Goal: Find specific page/section: Find specific page/section

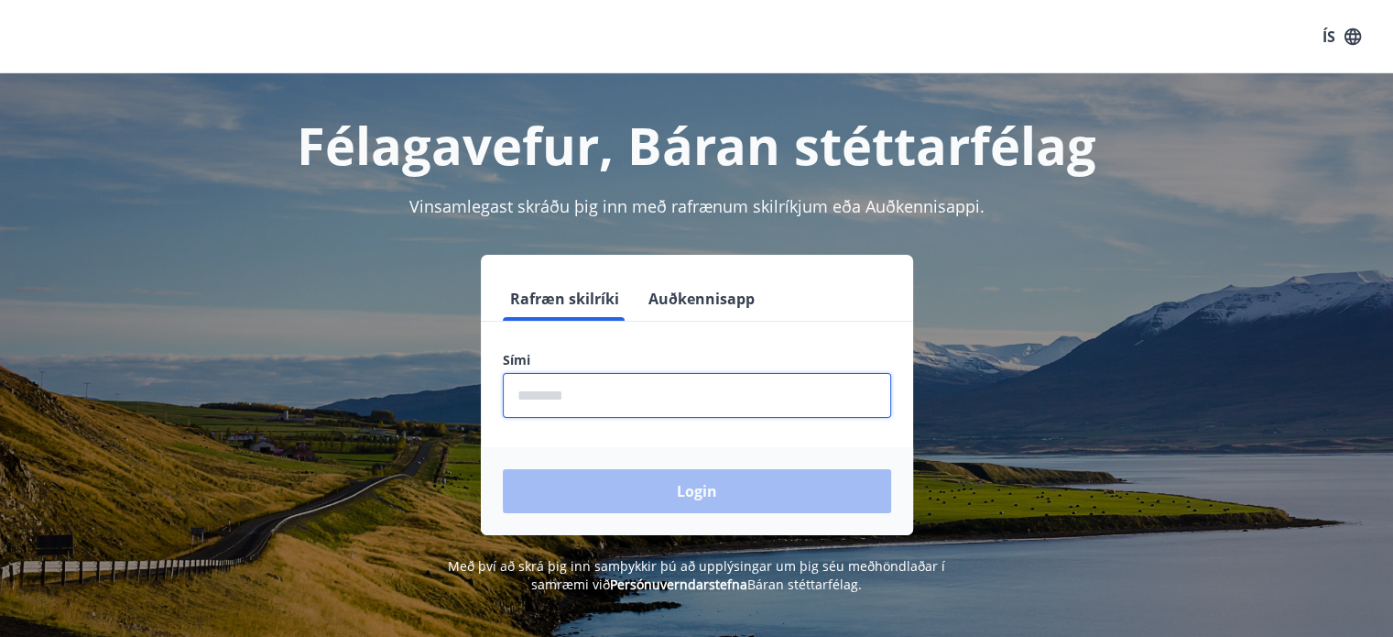
click at [565, 394] on input "phone" at bounding box center [697, 395] width 388 height 45
type input "*"
click at [695, 486] on div "Login" at bounding box center [697, 491] width 432 height 88
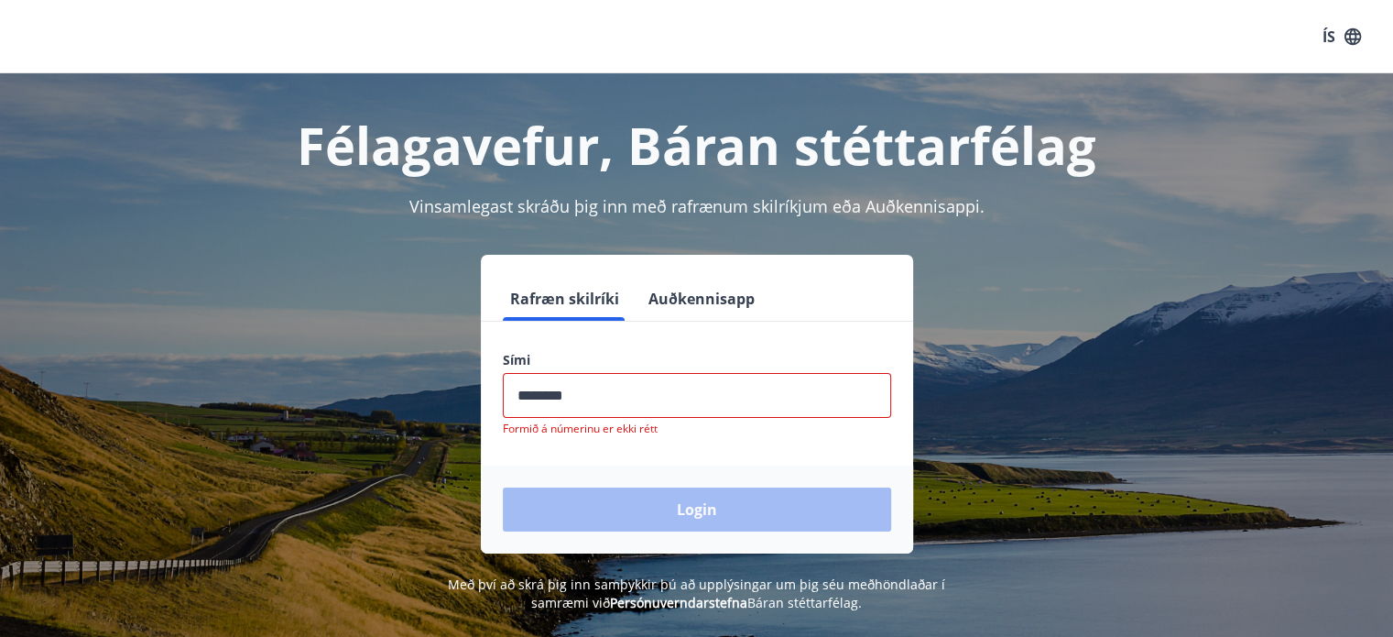
click at [576, 395] on input "phone" at bounding box center [697, 395] width 388 height 45
type input "********"
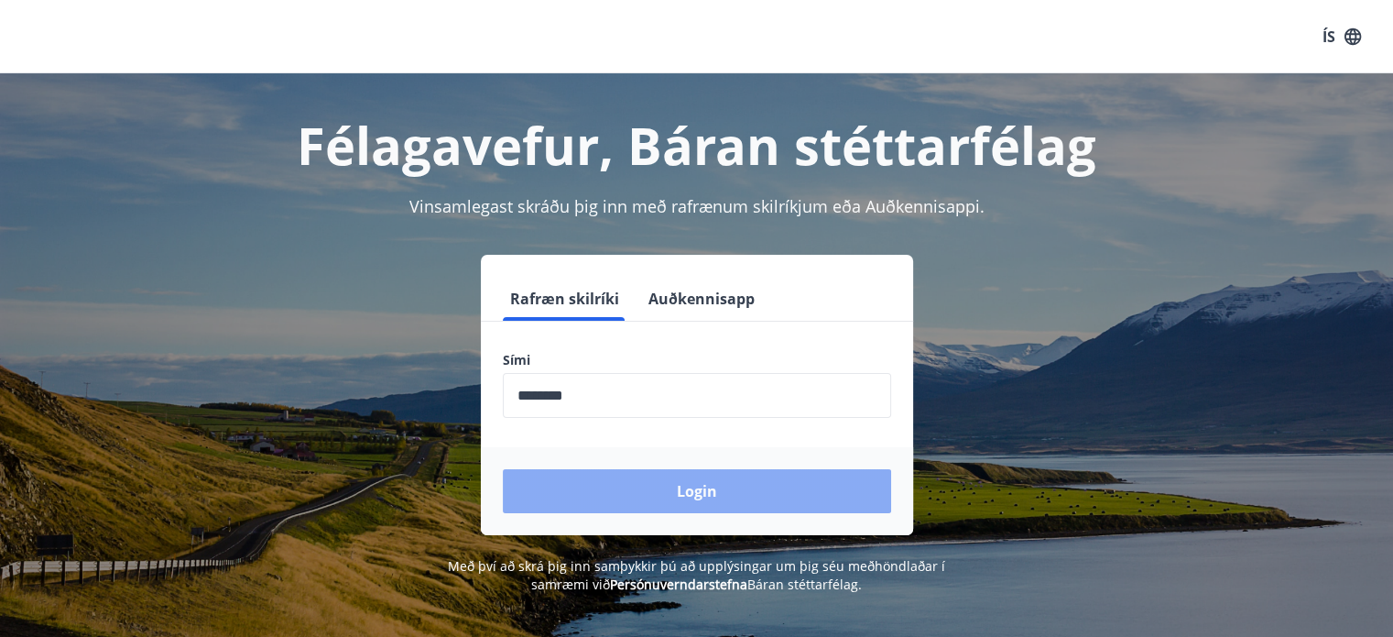
click at [681, 490] on button "Login" at bounding box center [697, 491] width 388 height 44
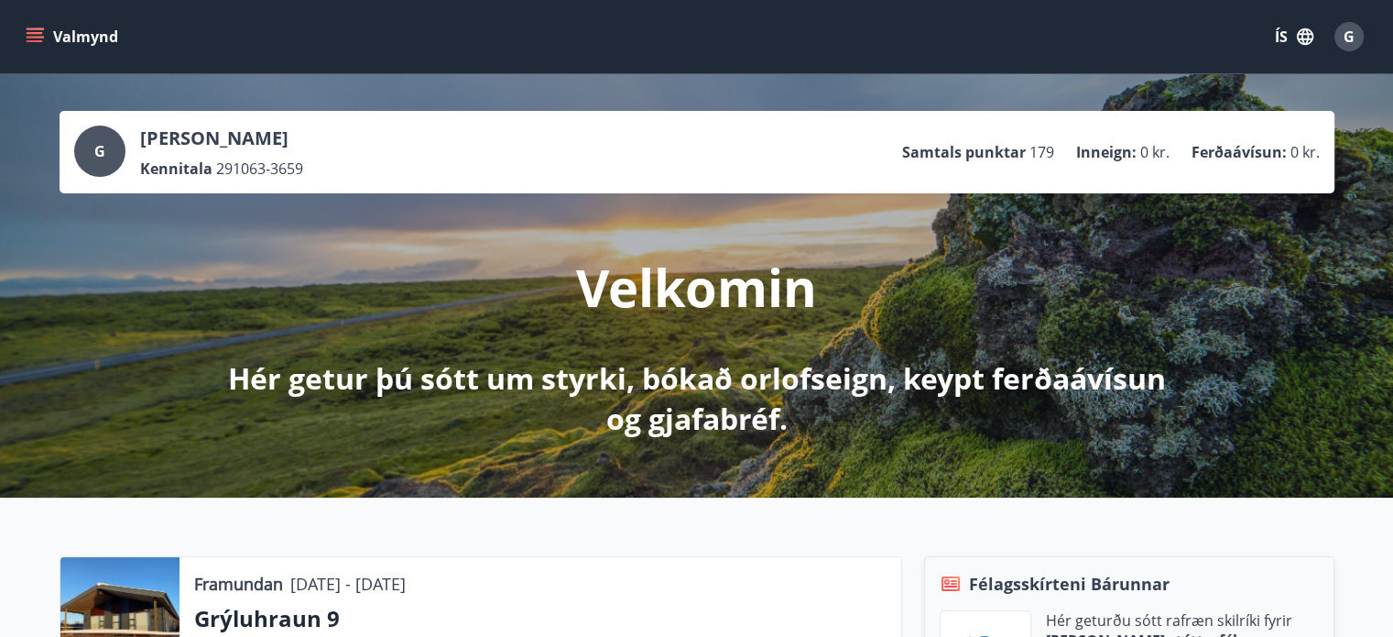
click at [37, 33] on icon "menu" at bounding box center [35, 33] width 16 height 2
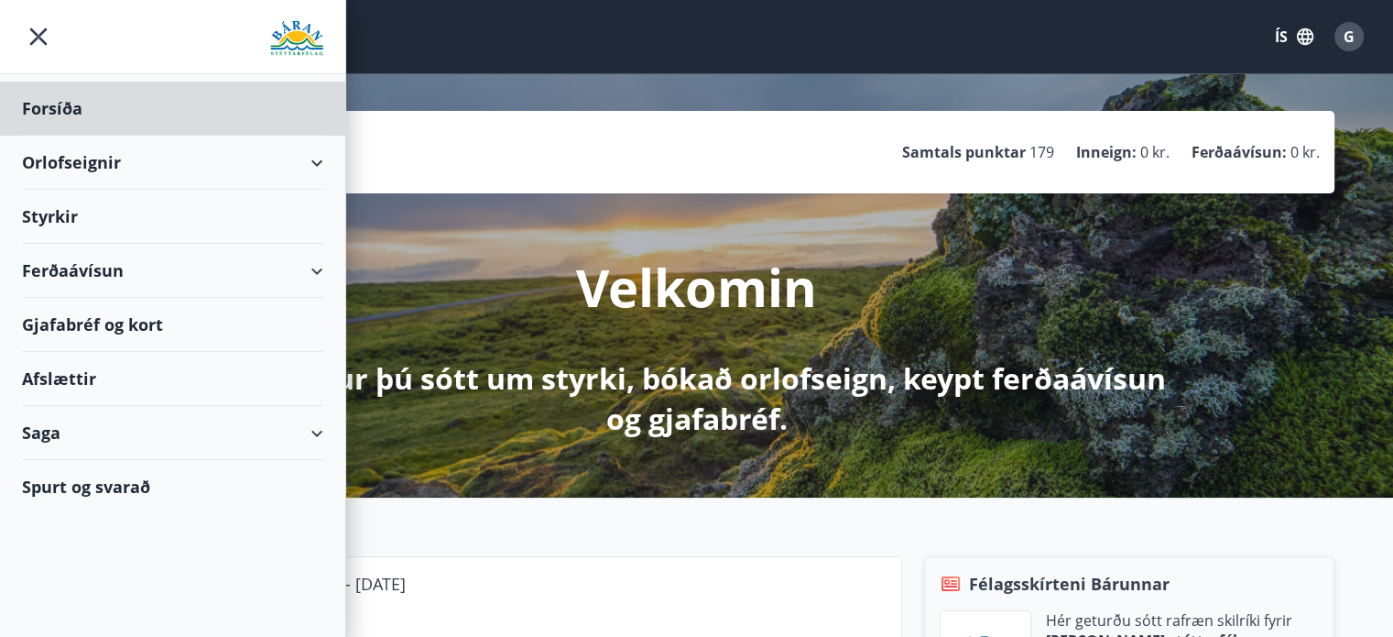
click at [58, 217] on div "Styrkir" at bounding box center [172, 217] width 301 height 54
